Goal: Transaction & Acquisition: Purchase product/service

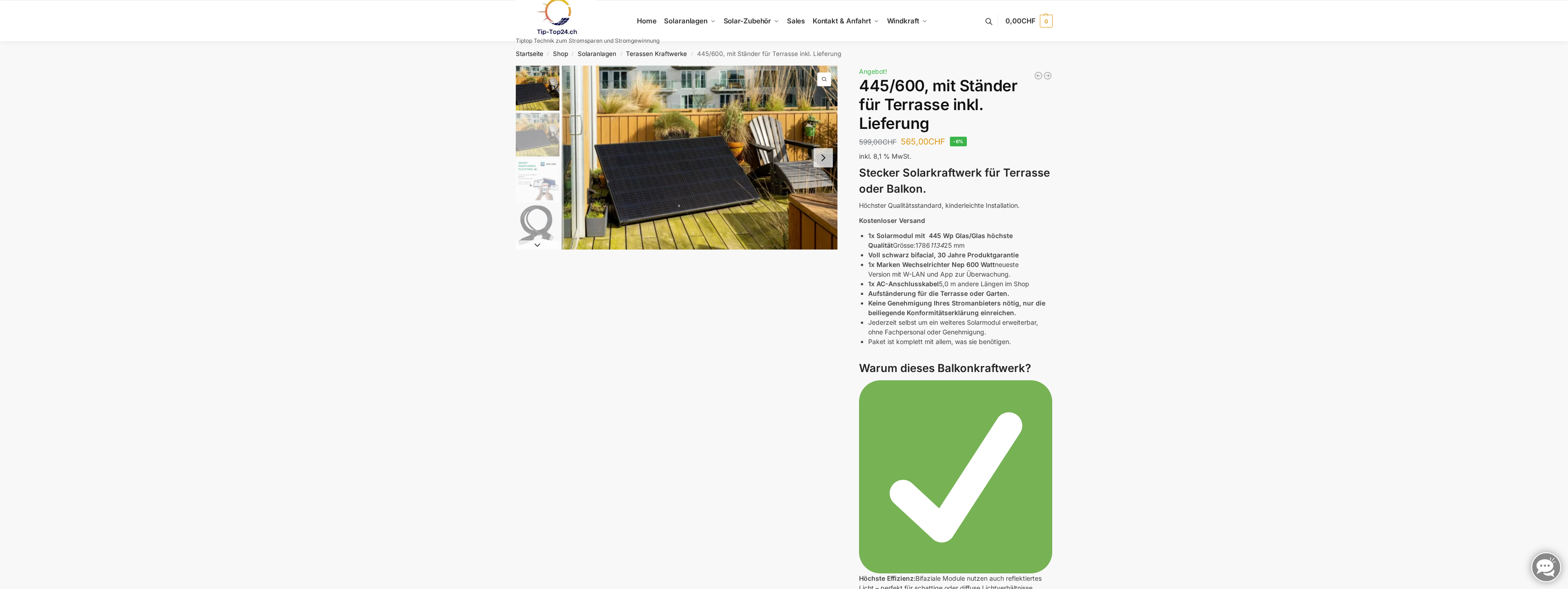
click at [535, 137] on img "2 / 11" at bounding box center [537, 134] width 44 height 44
click at [519, 195] on img "3 / 11" at bounding box center [537, 181] width 44 height 44
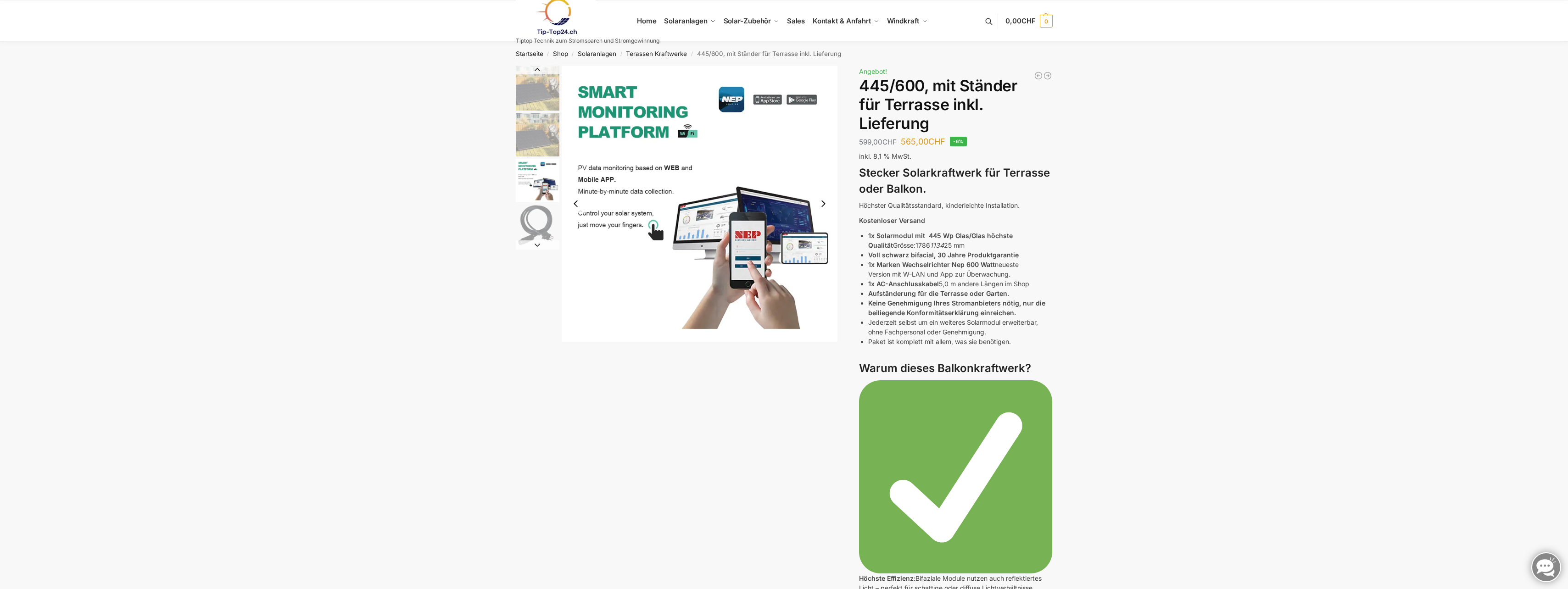
click at [528, 212] on img "4 / 11" at bounding box center [537, 226] width 44 height 44
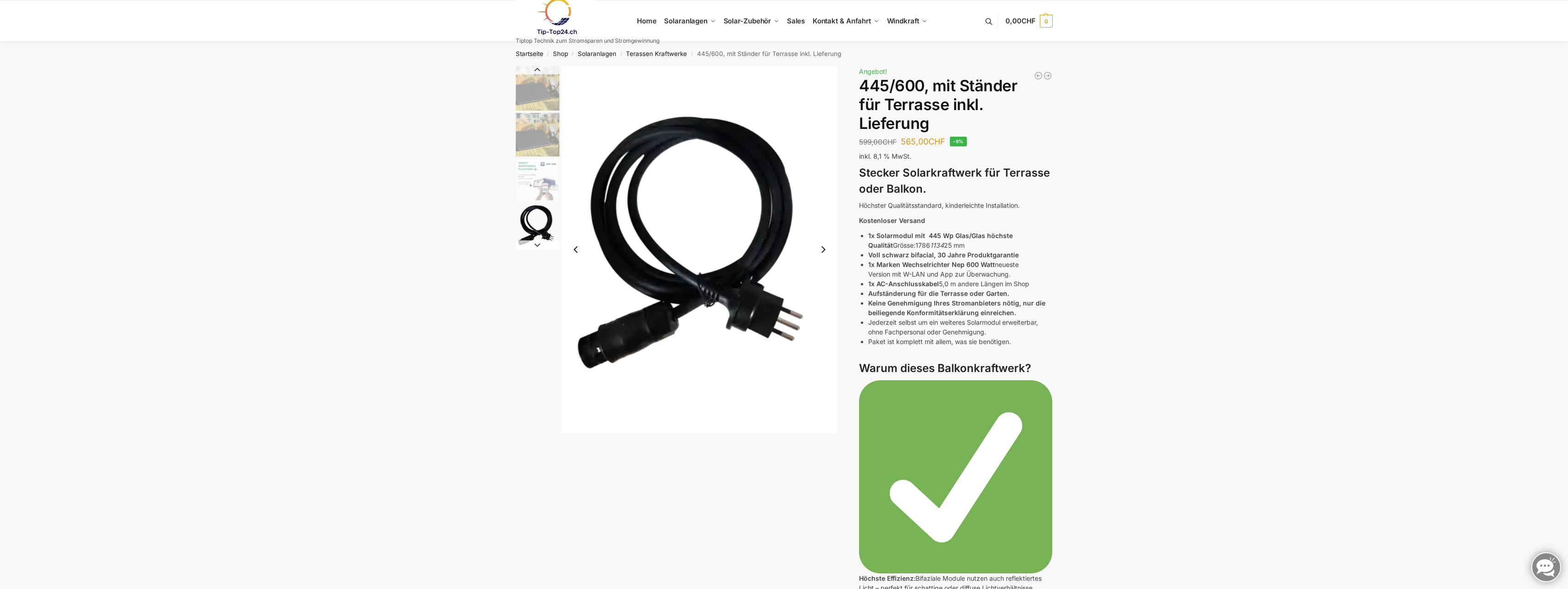
click at [529, 131] on img "2 / 11" at bounding box center [537, 134] width 44 height 44
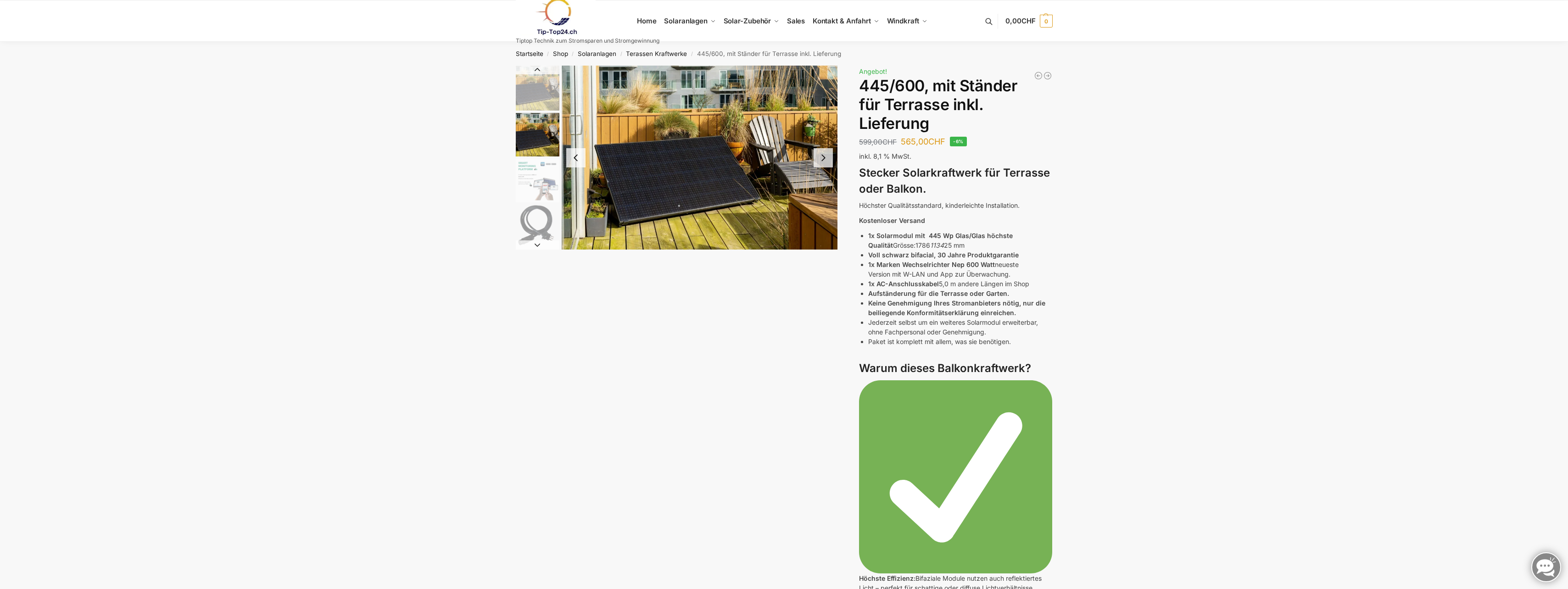
click at [823, 154] on button "Next slide" at bounding box center [824, 158] width 19 height 19
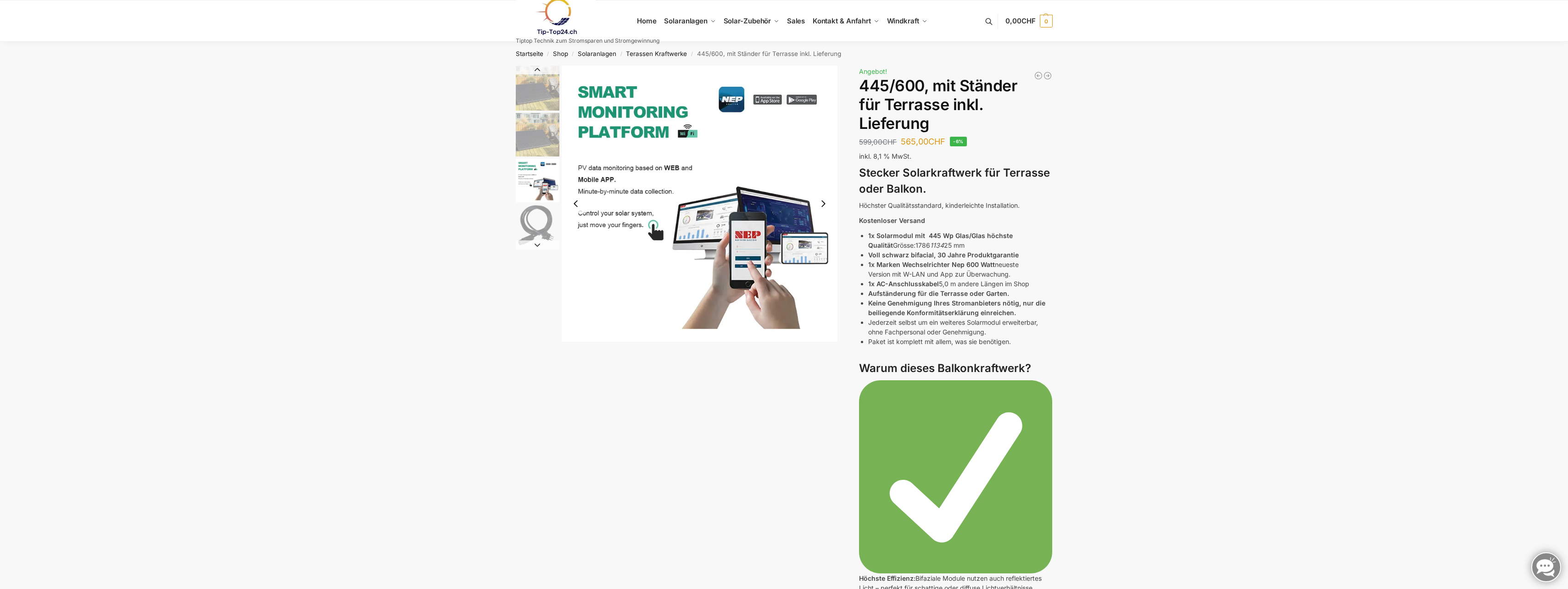
click at [579, 206] on button "Previous slide" at bounding box center [576, 204] width 19 height 19
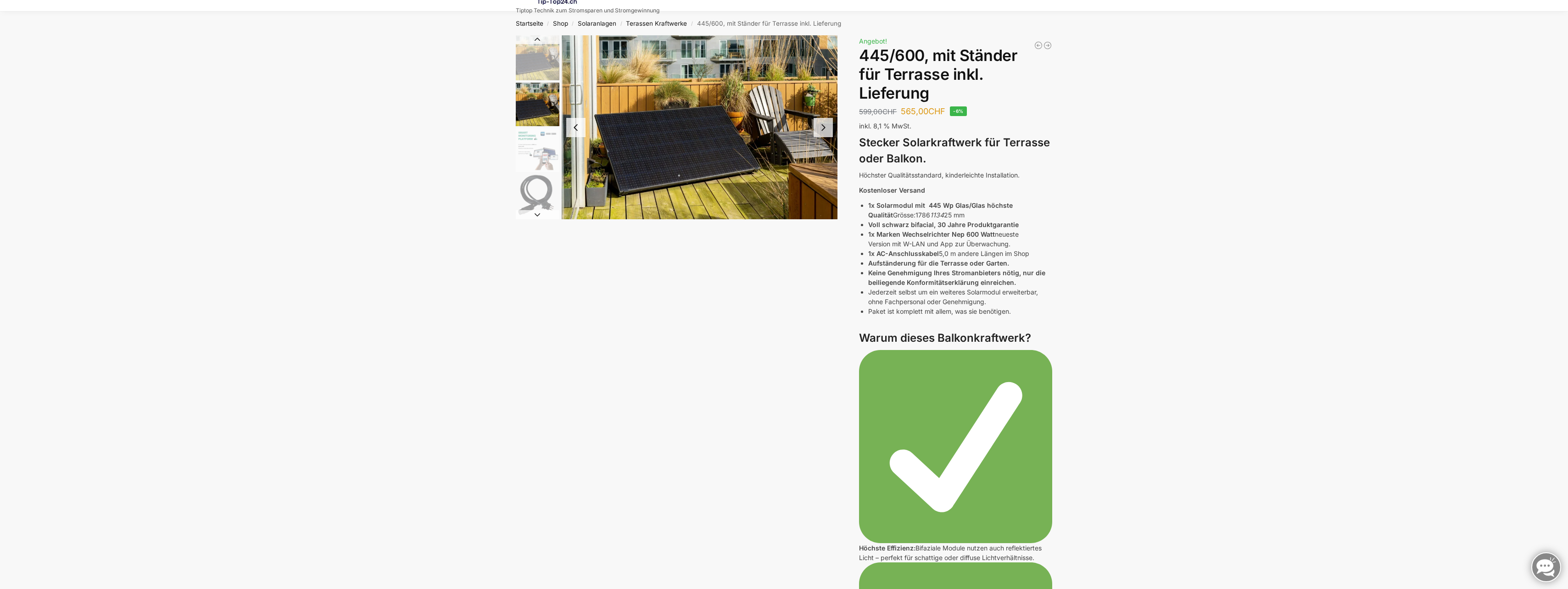
scroll to position [46, 0]
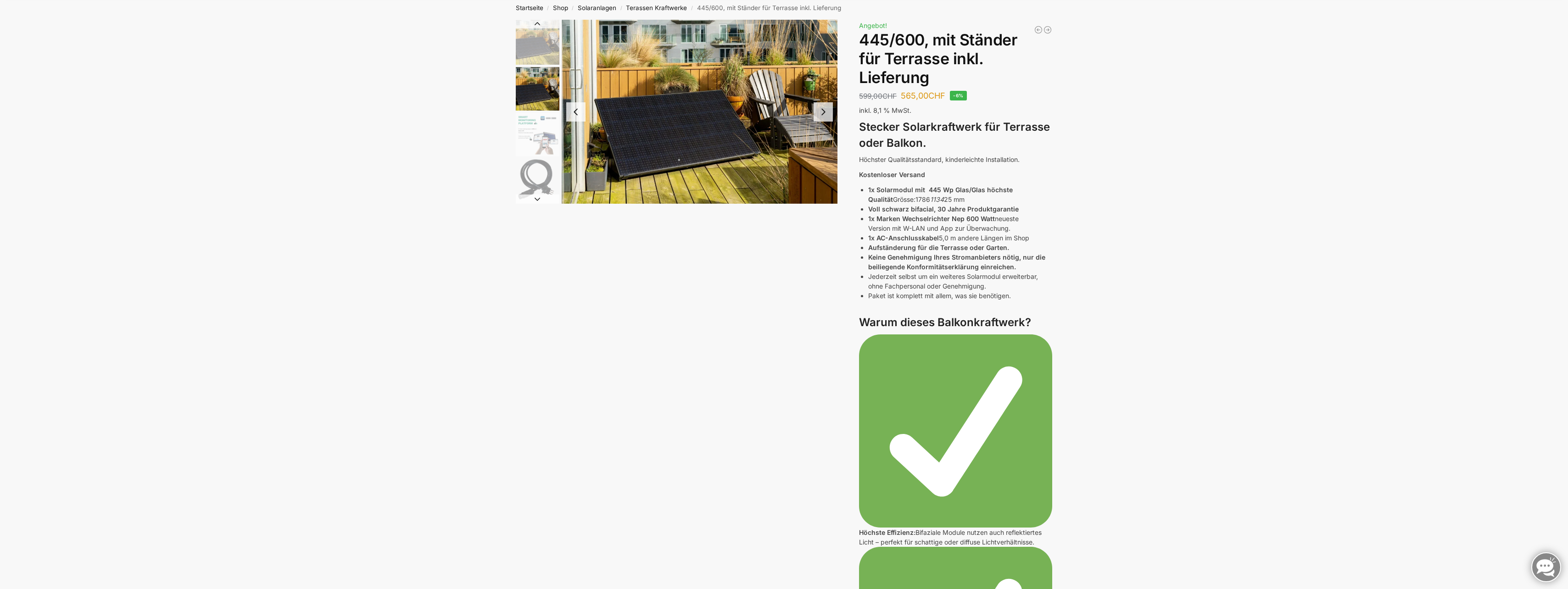
click at [544, 200] on button "Next slide" at bounding box center [537, 199] width 44 height 9
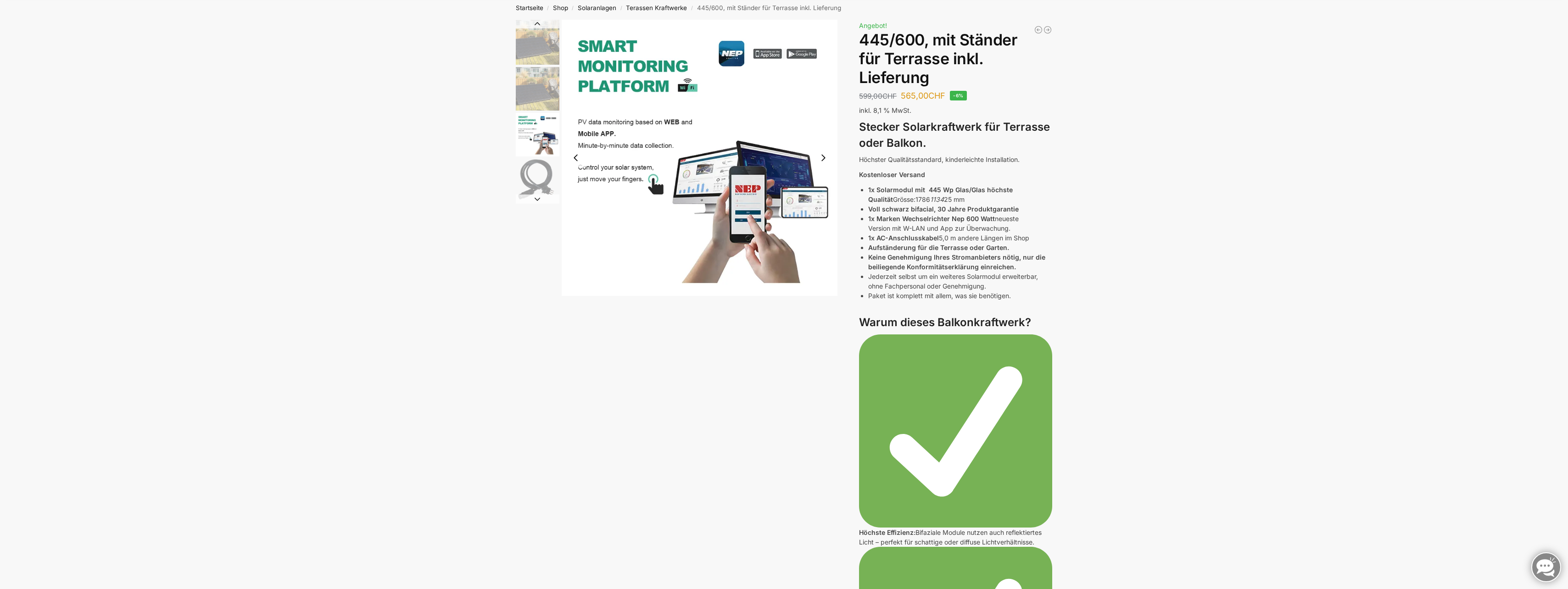
click at [544, 200] on button "Next slide" at bounding box center [537, 199] width 44 height 9
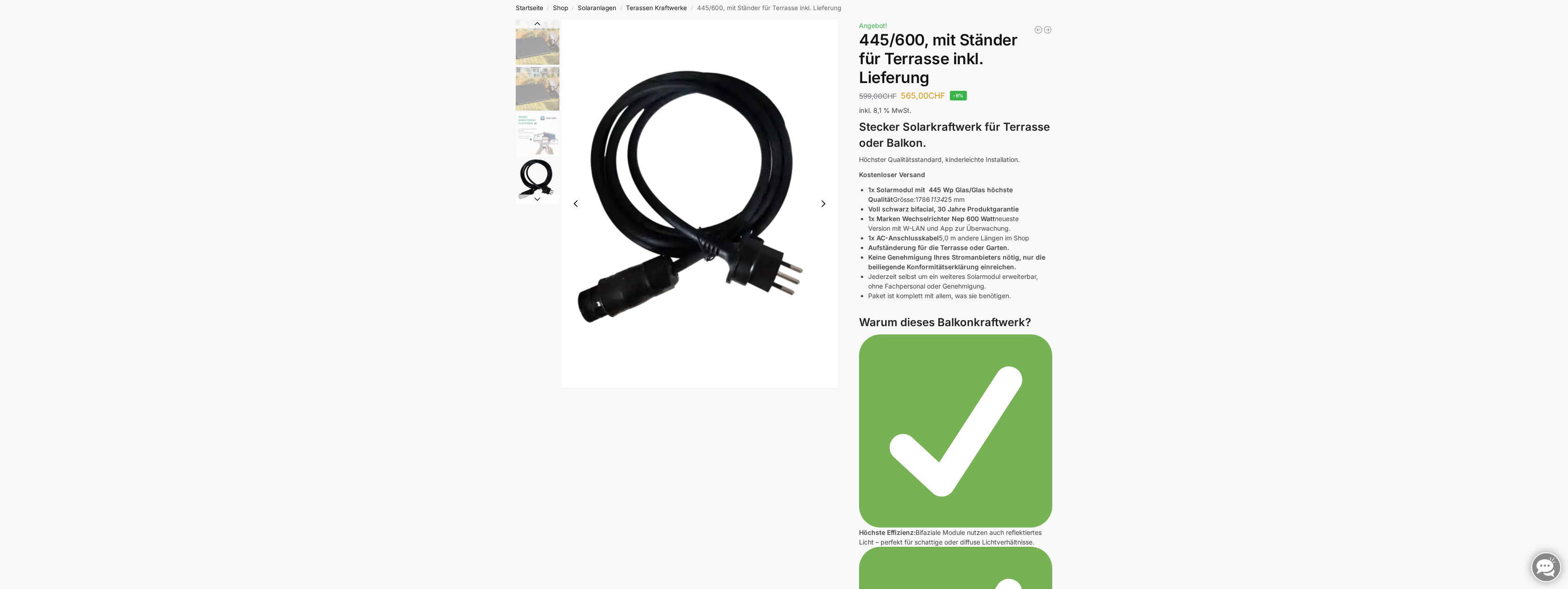
click at [544, 200] on button "Next slide" at bounding box center [537, 199] width 44 height 9
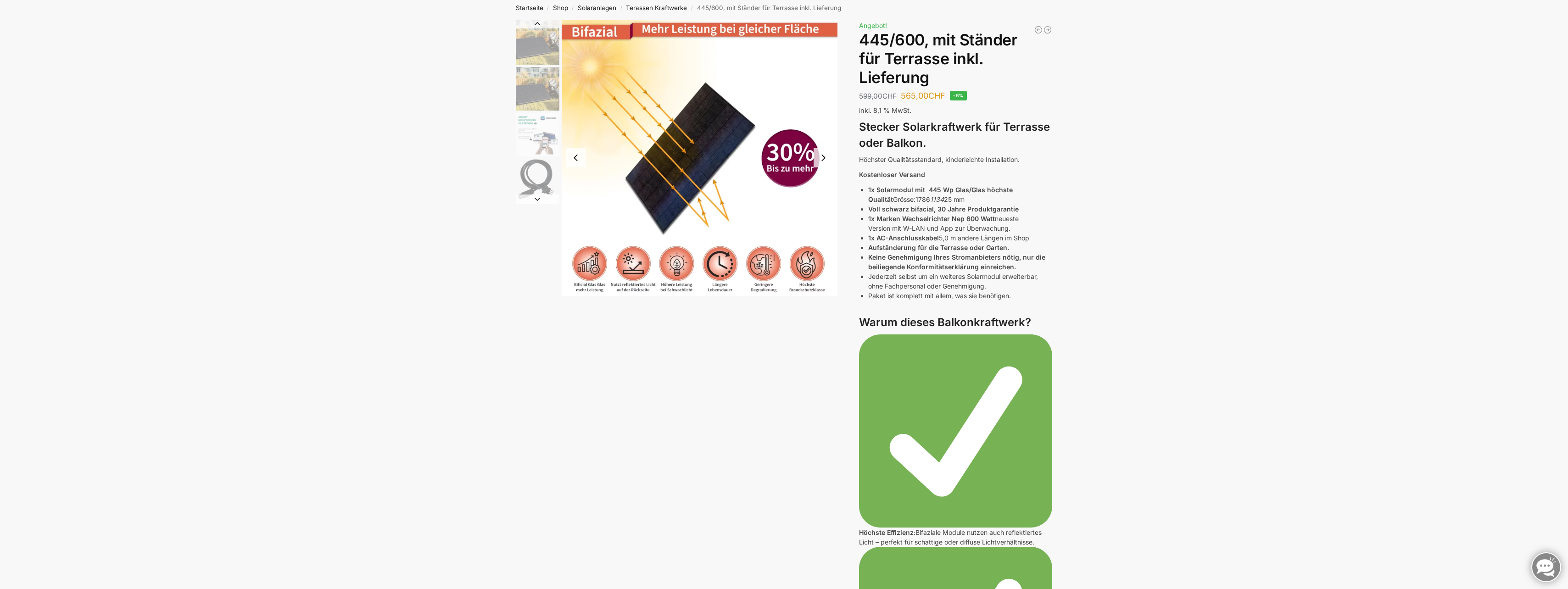
click at [544, 200] on button "Next slide" at bounding box center [537, 199] width 44 height 9
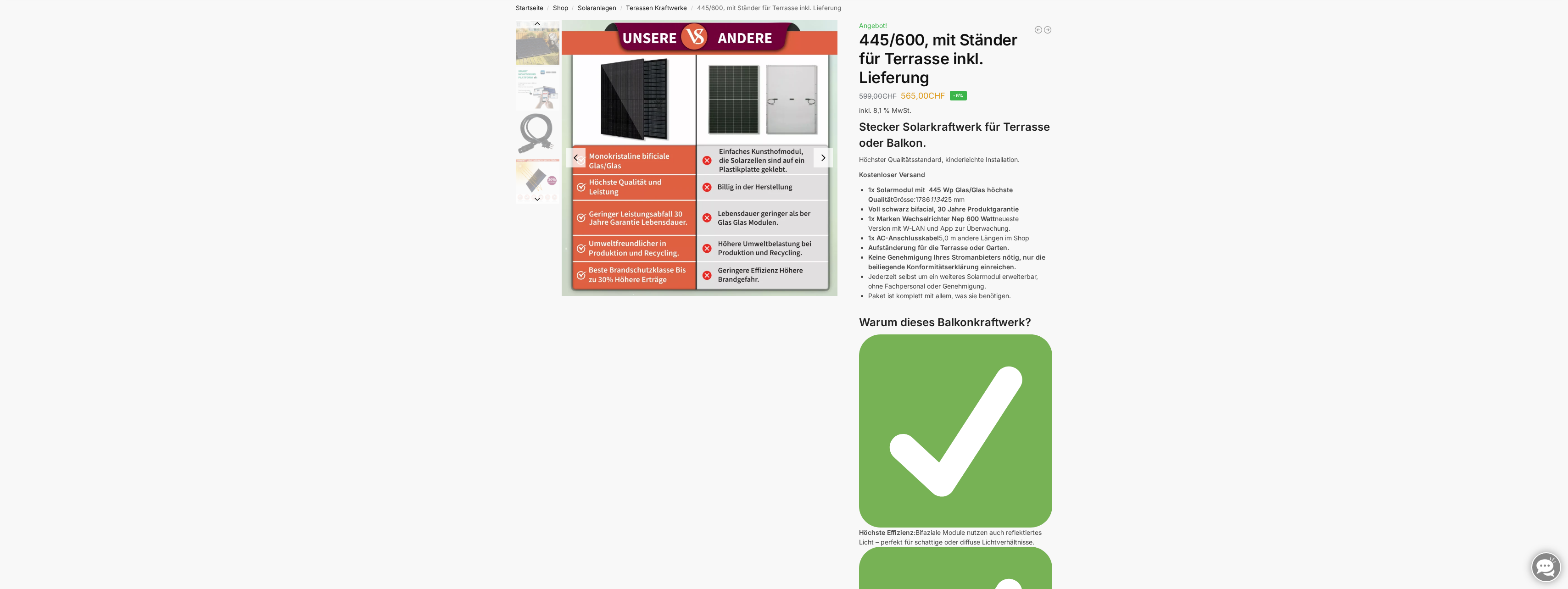
click at [540, 188] on img "5 / 11" at bounding box center [537, 181] width 44 height 44
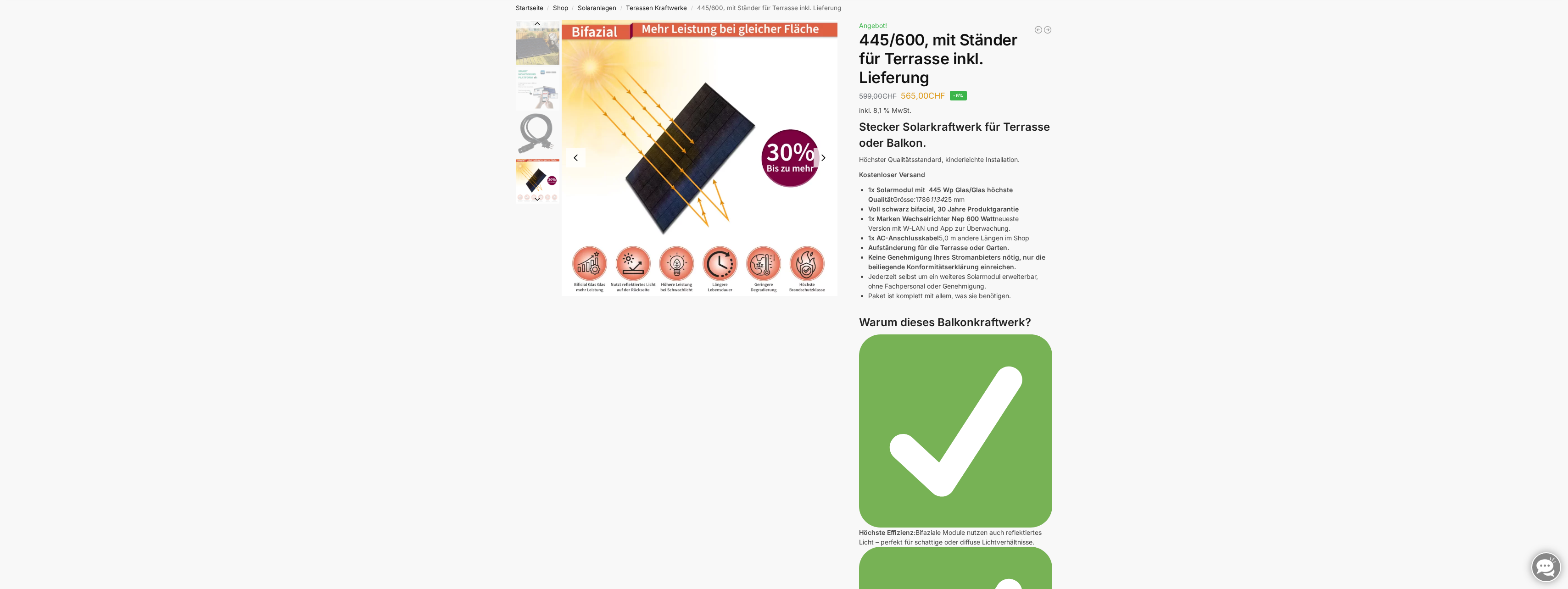
click at [537, 200] on button "Next slide" at bounding box center [537, 199] width 44 height 9
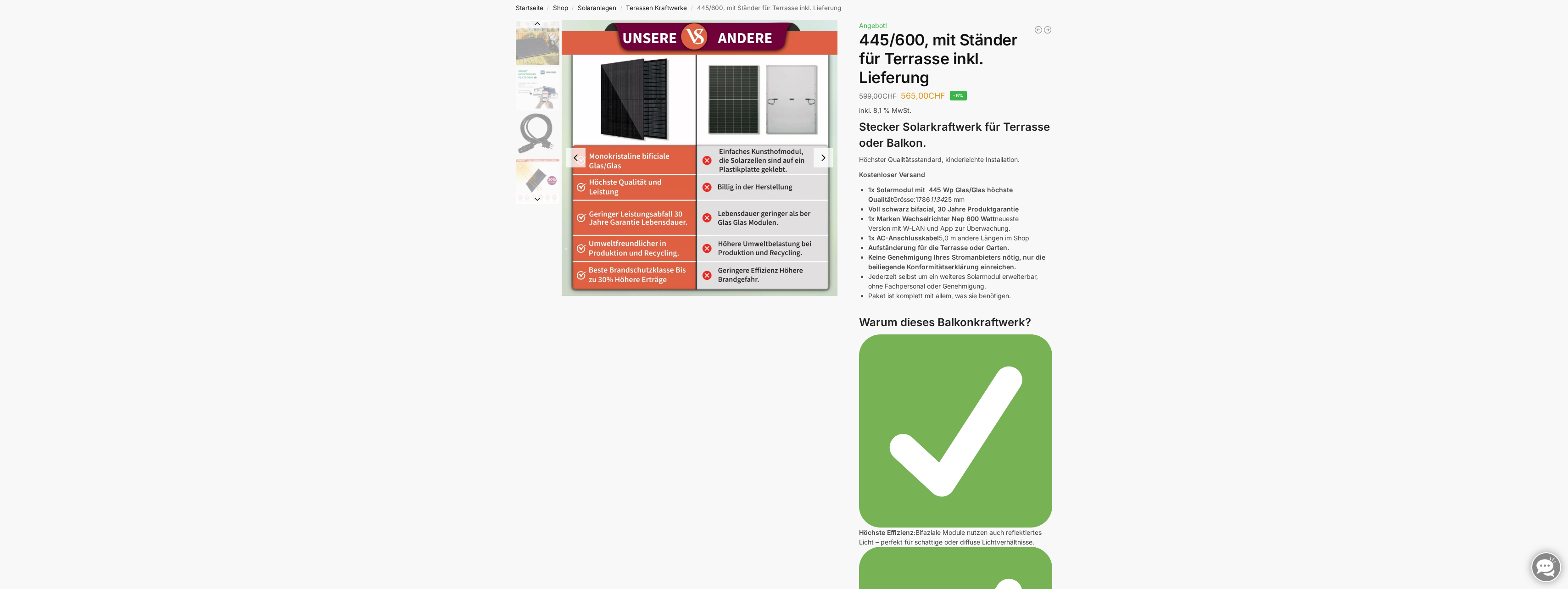
click at [537, 200] on button "Next slide" at bounding box center [537, 199] width 44 height 9
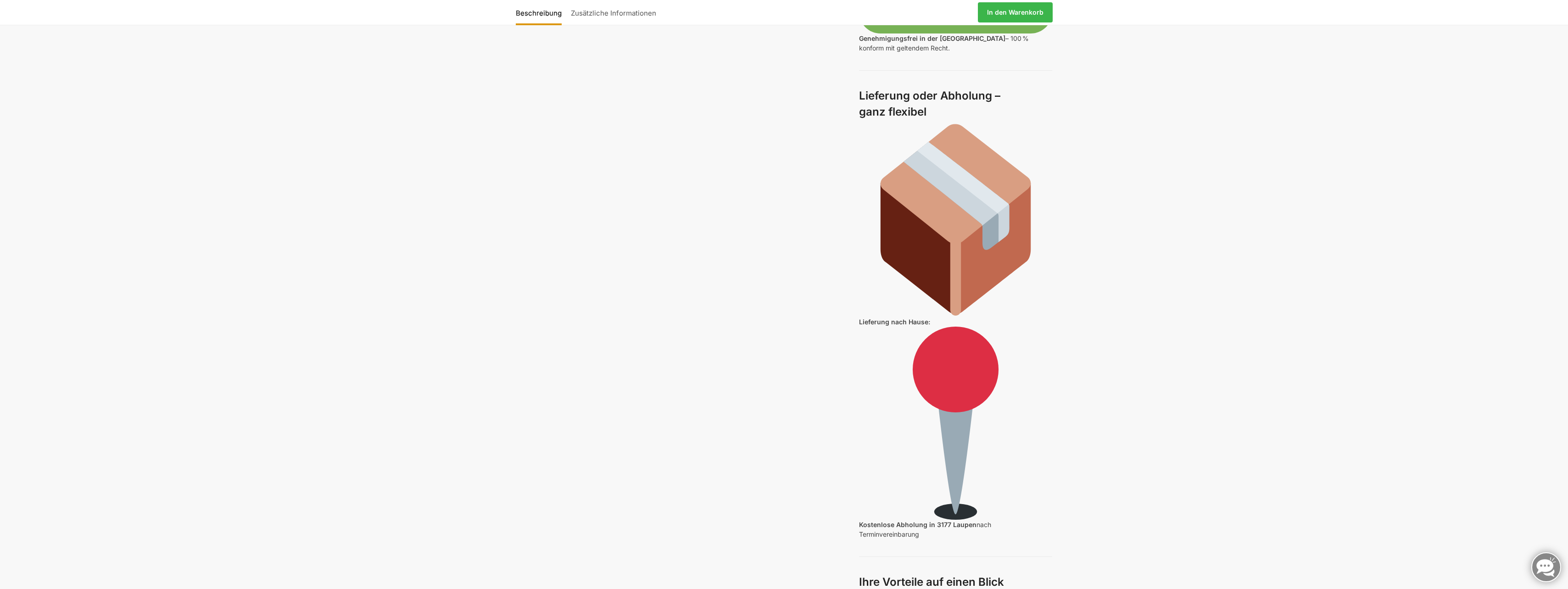
scroll to position [1606, 0]
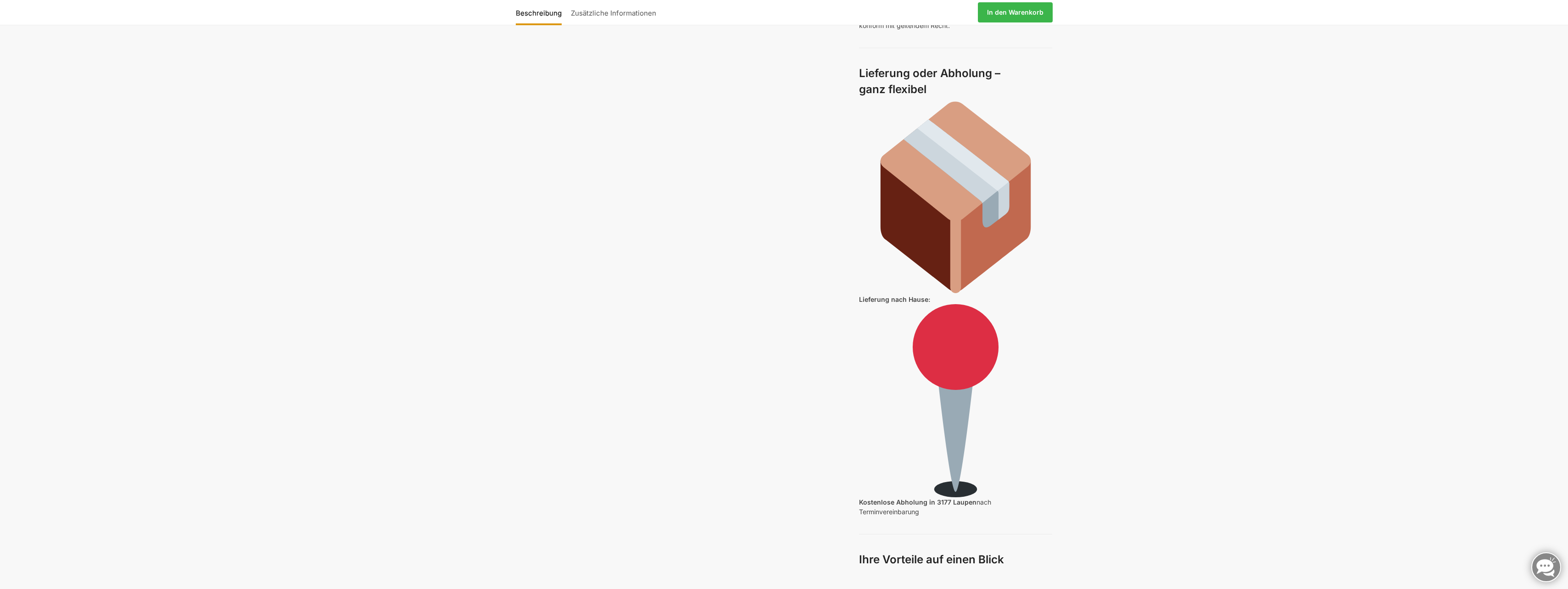
drag, startPoint x: 705, startPoint y: 297, endPoint x: 598, endPoint y: 265, distance: 111.7
click at [598, 265] on div "Beschreibung Zusätzliche Informationen 599,00 CHF Ursprünglicher Preis war: 599…" at bounding box center [784, 225] width 575 height 3529
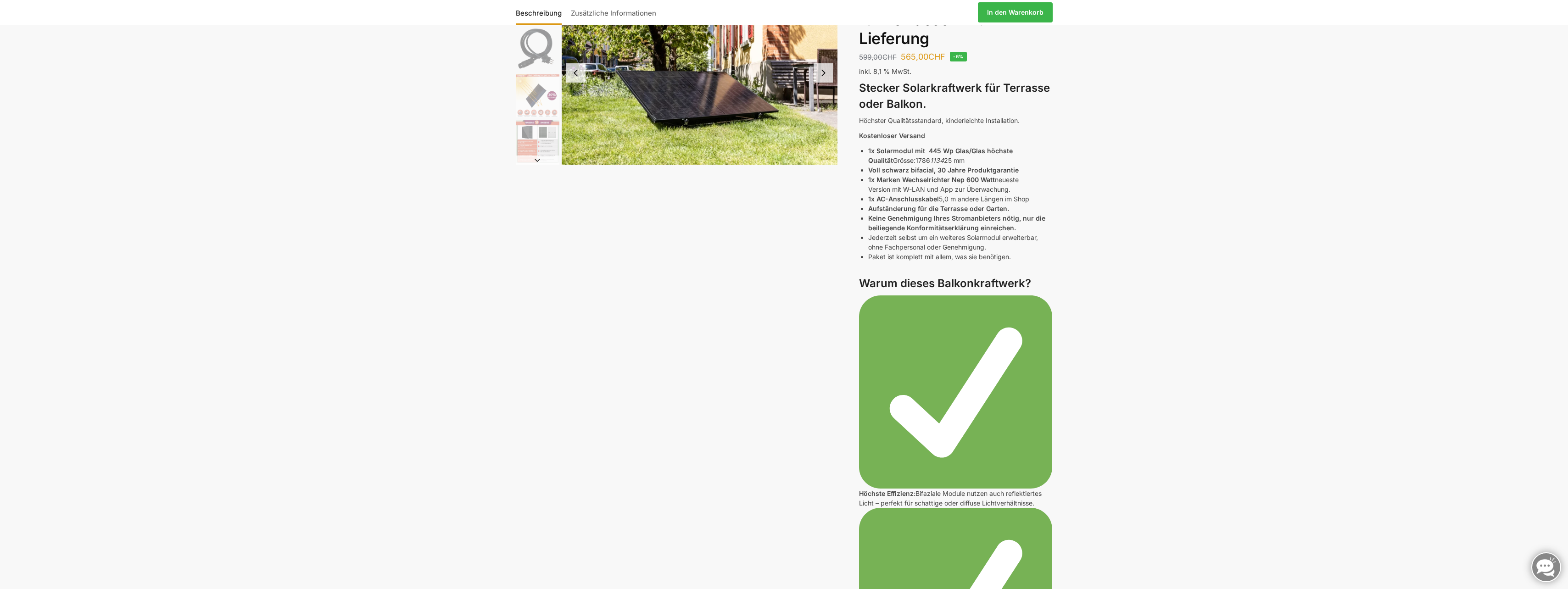
scroll to position [0, 0]
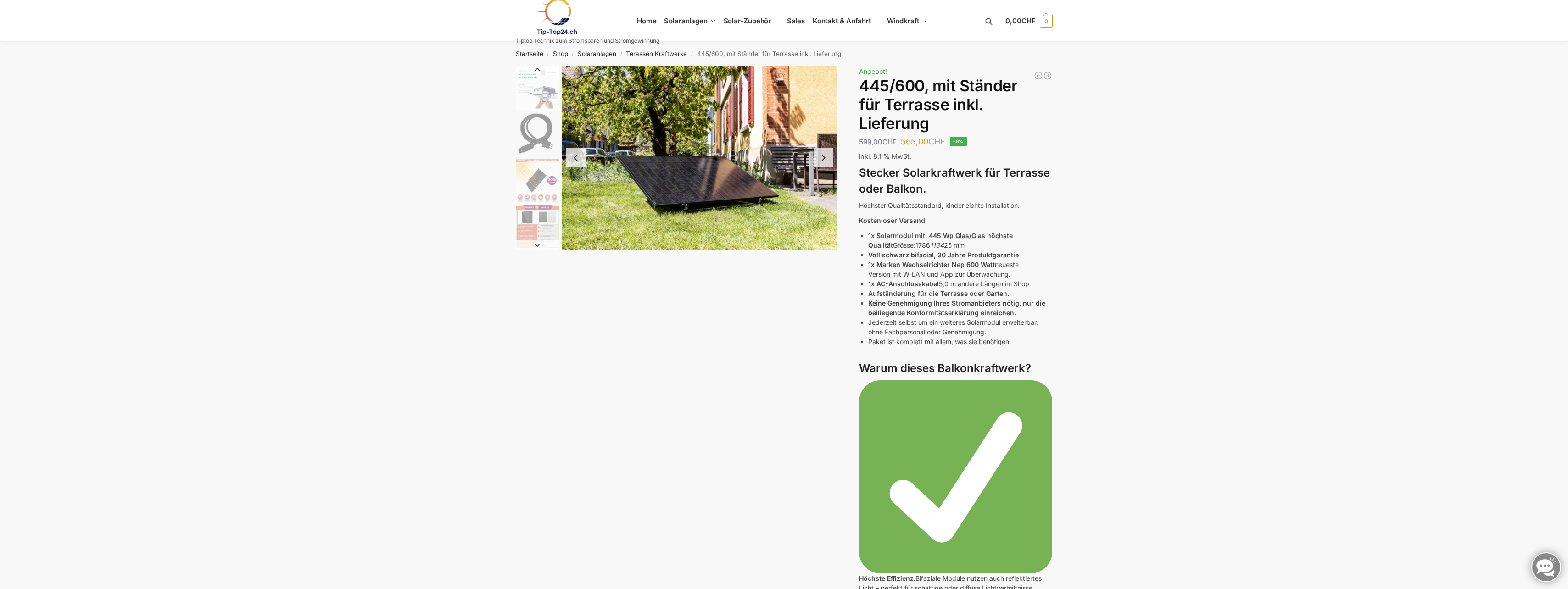
click at [536, 99] on img "3 / 11" at bounding box center [537, 89] width 44 height 44
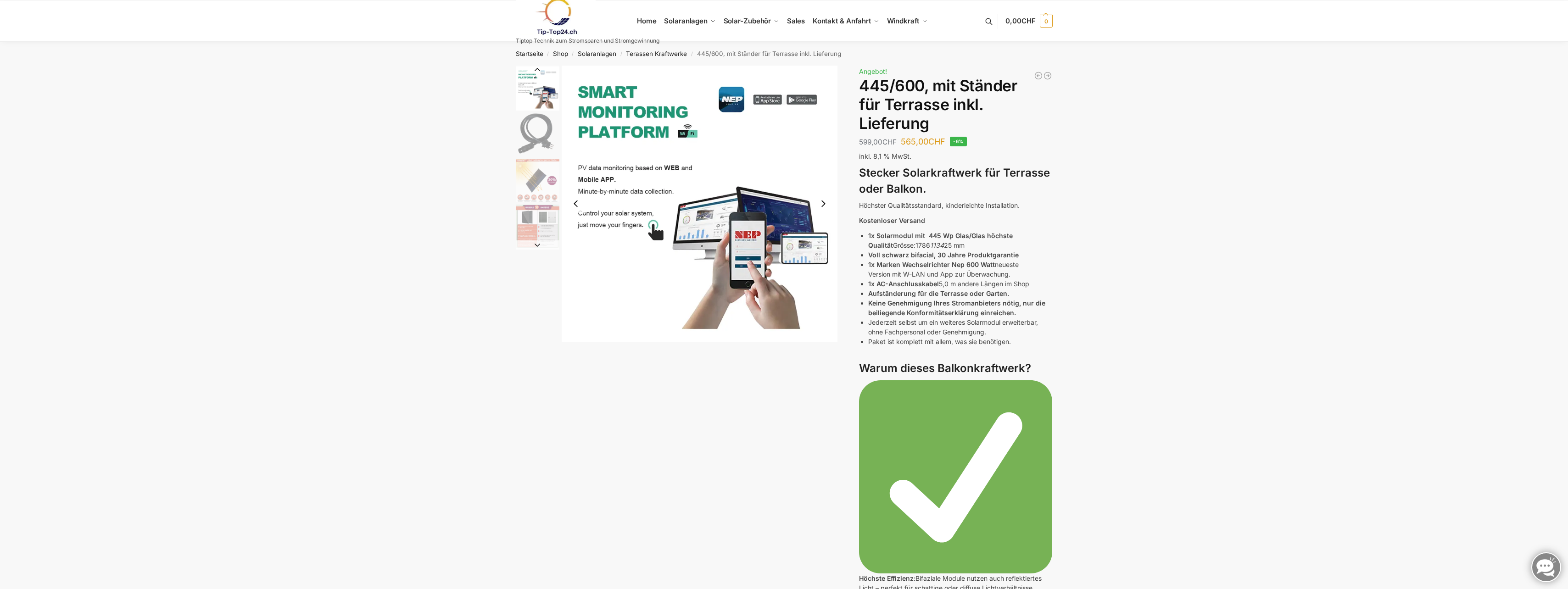
click at [807, 267] on img "3 / 11" at bounding box center [700, 204] width 276 height 276
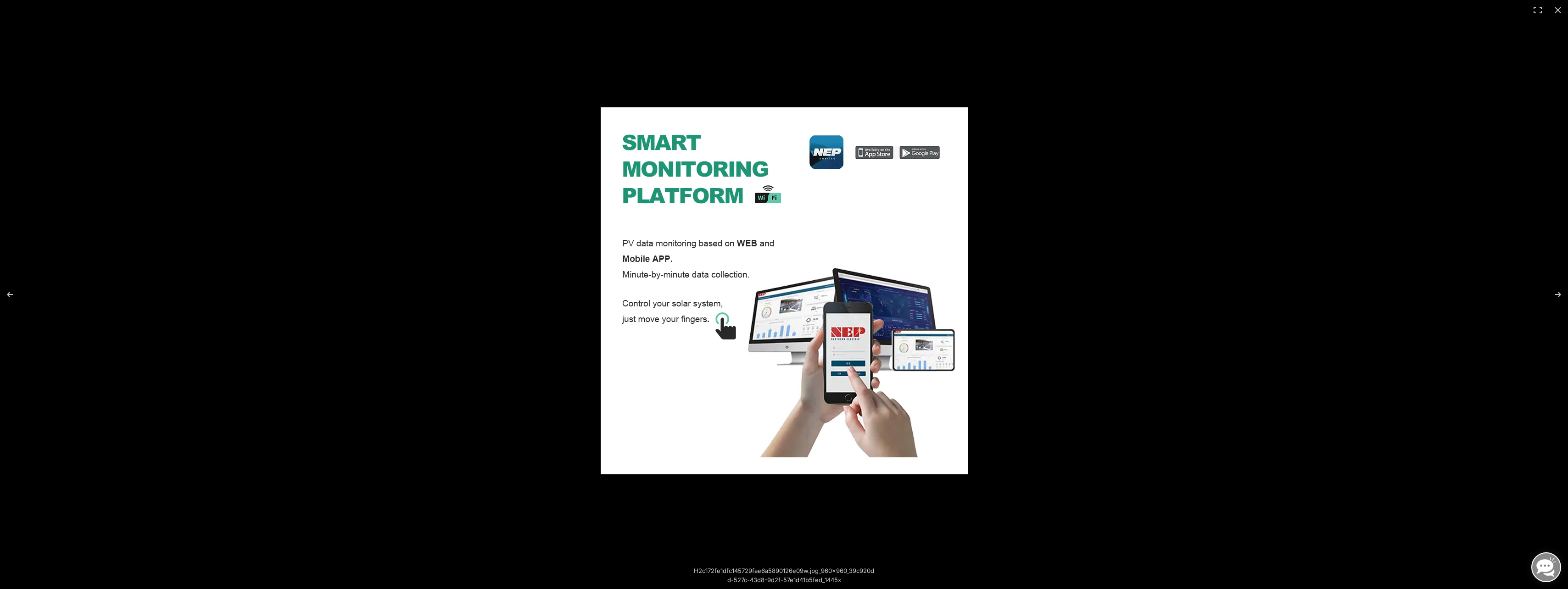
click at [1017, 273] on div at bounding box center [1132, 307] width 1063 height 400
